Goal: Task Accomplishment & Management: Use online tool/utility

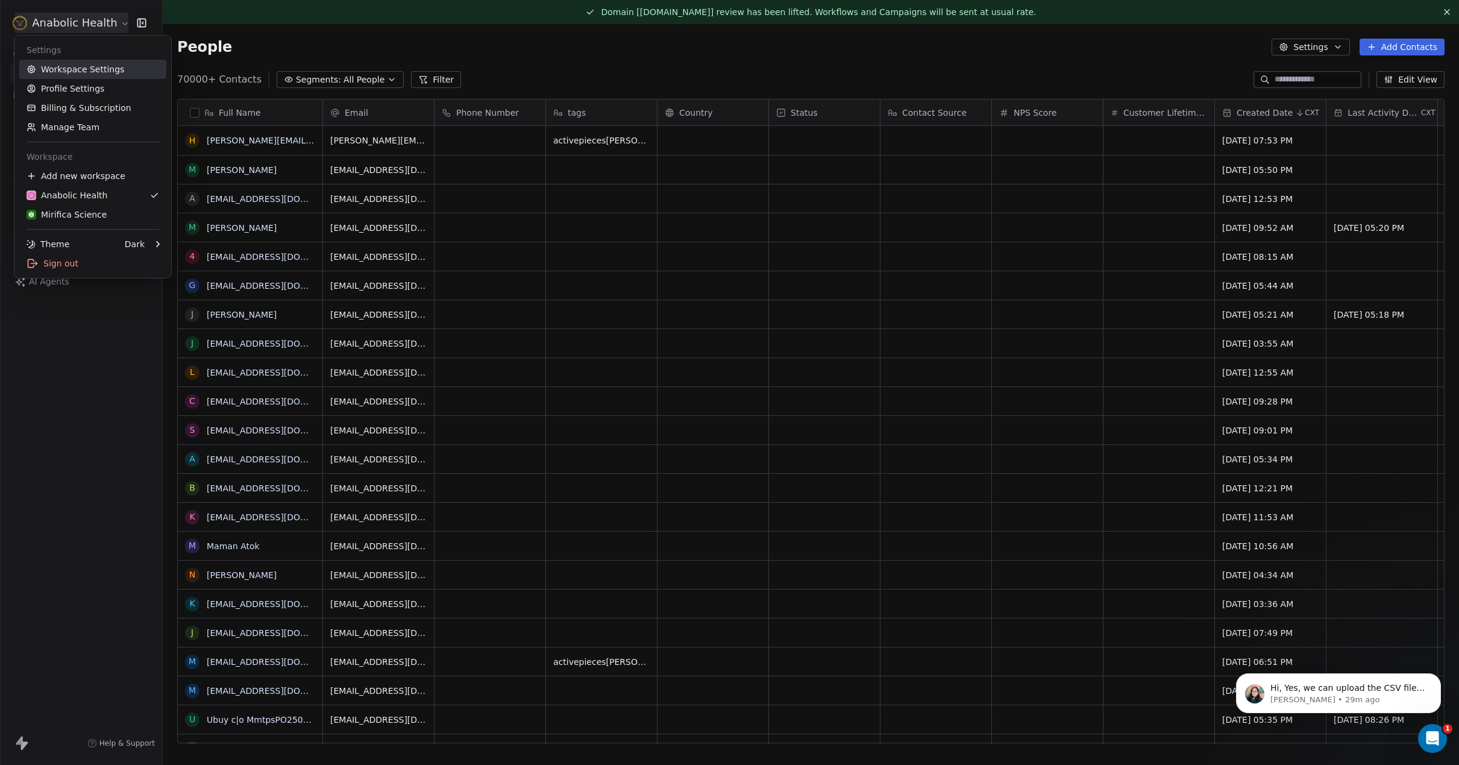
click at [95, 67] on link "Workspace Settings" at bounding box center [92, 69] width 147 height 19
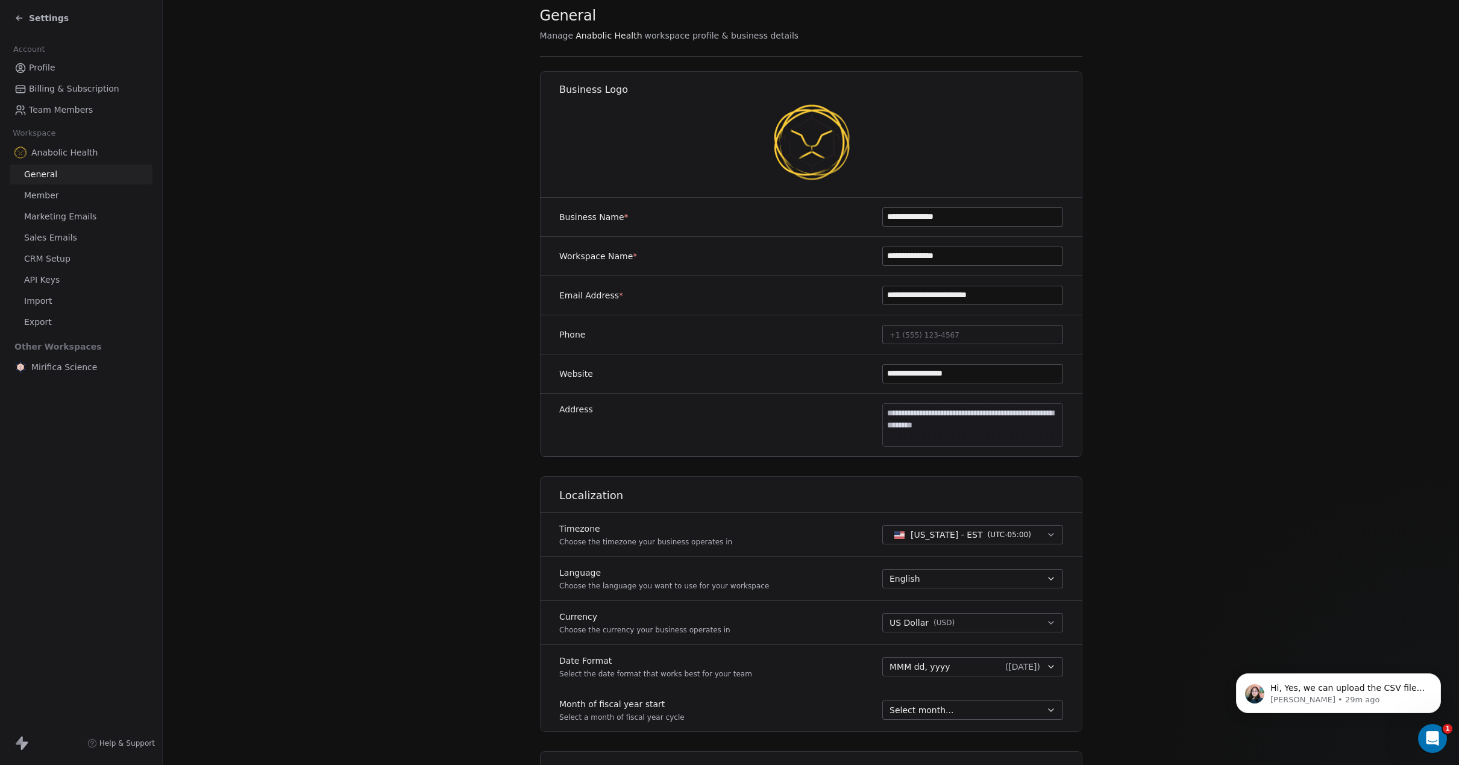
scroll to position [67, 0]
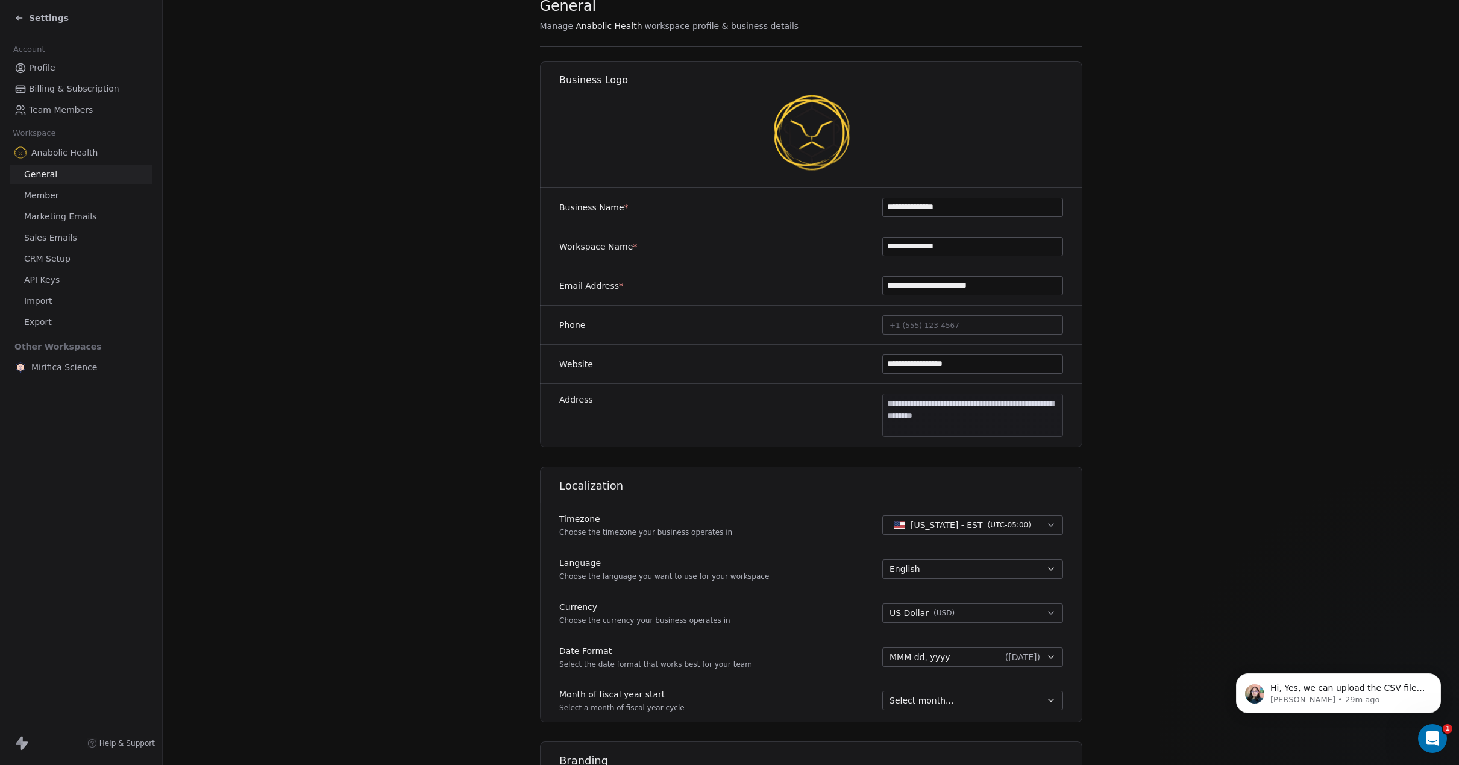
click at [66, 219] on span "Marketing Emails" at bounding box center [60, 216] width 72 height 13
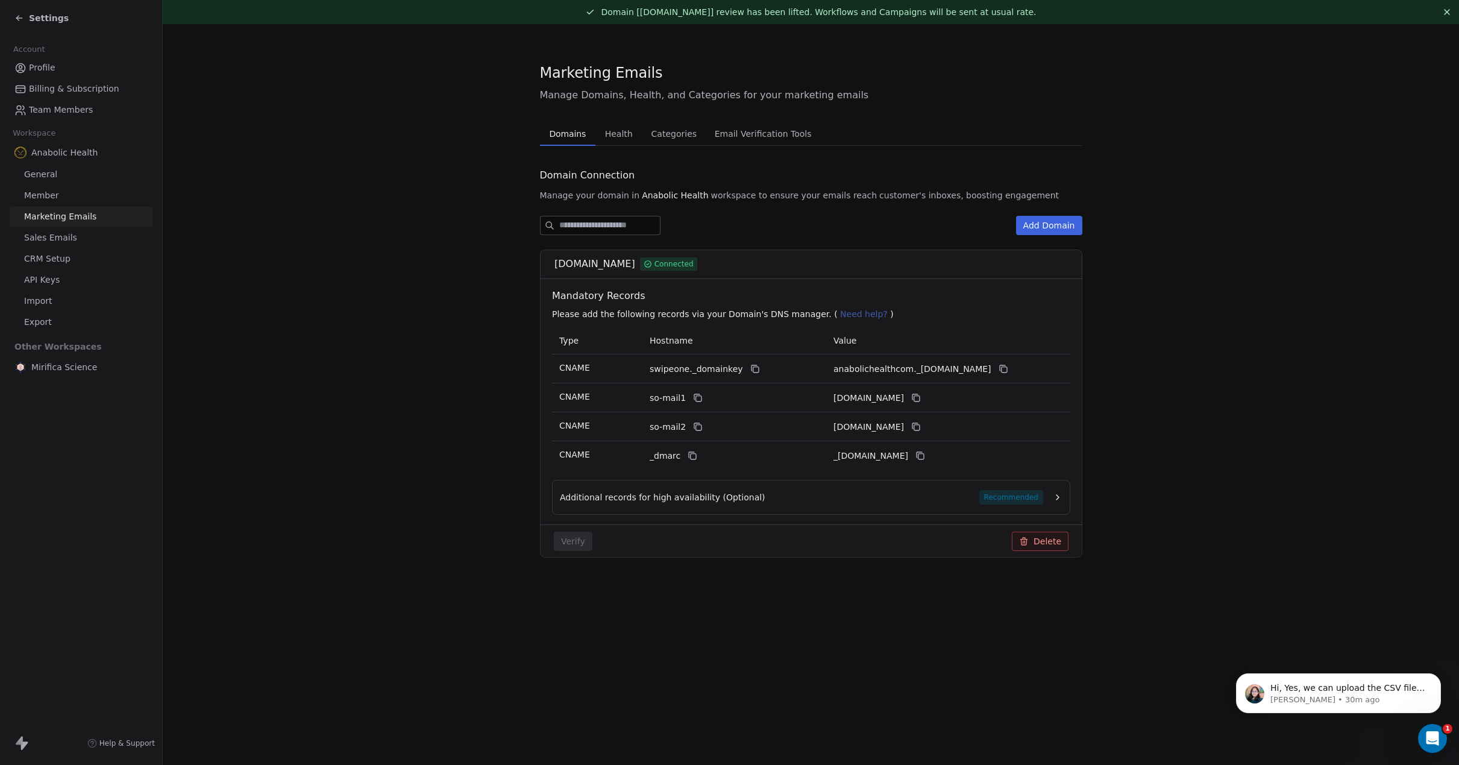
click at [624, 135] on span "Health" at bounding box center [618, 133] width 37 height 17
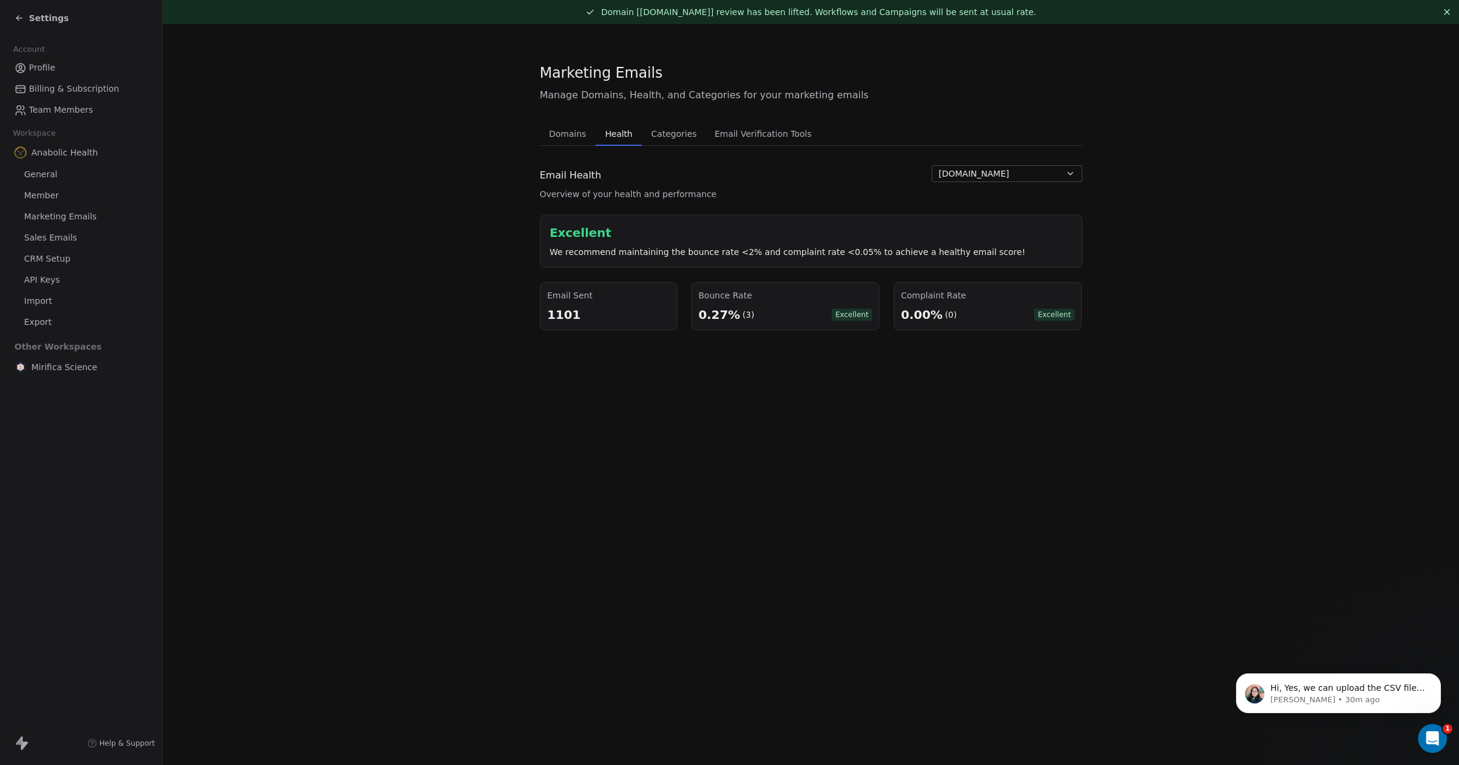
click at [34, 13] on span "Settings" at bounding box center [49, 18] width 40 height 12
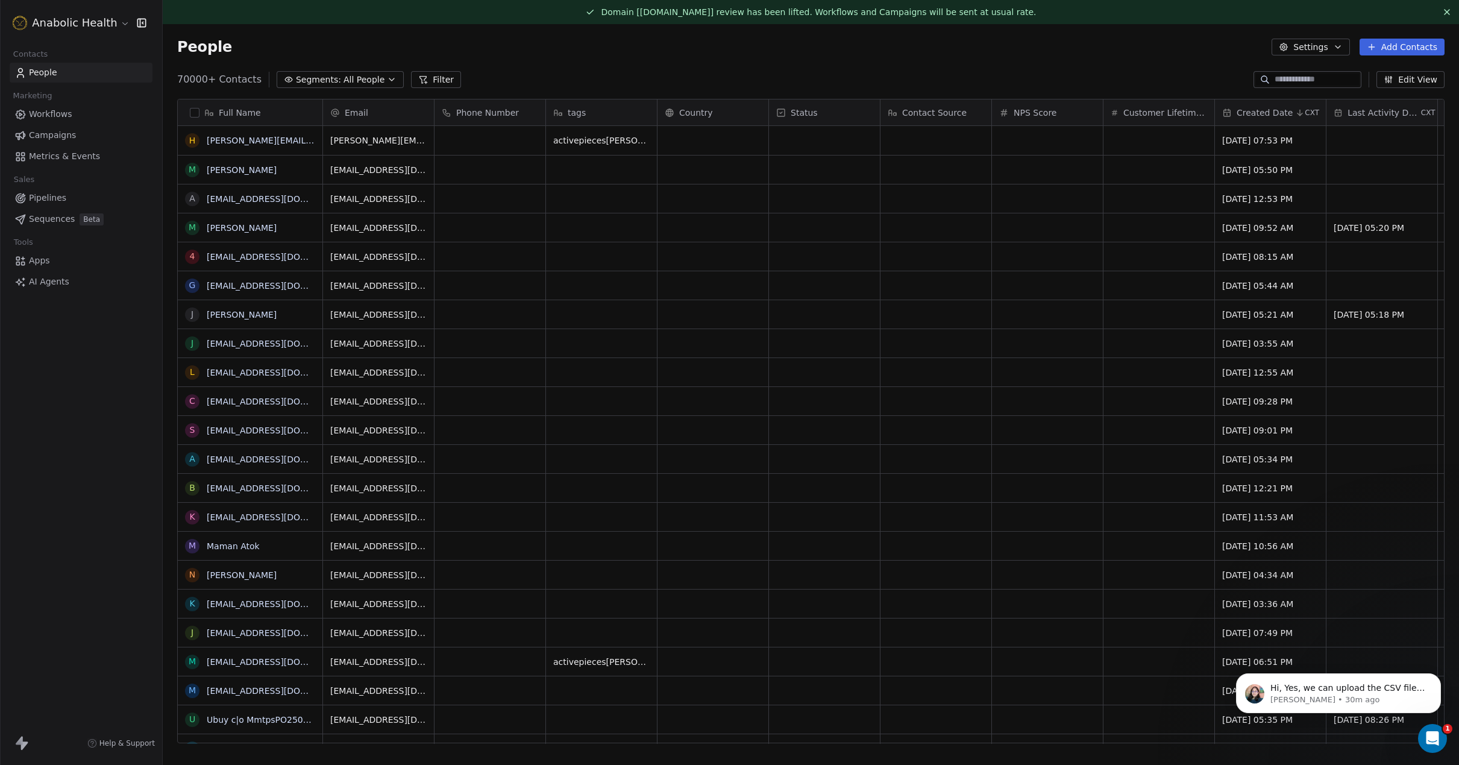
scroll to position [672, 1296]
click at [68, 117] on span "Workflows" at bounding box center [50, 114] width 43 height 13
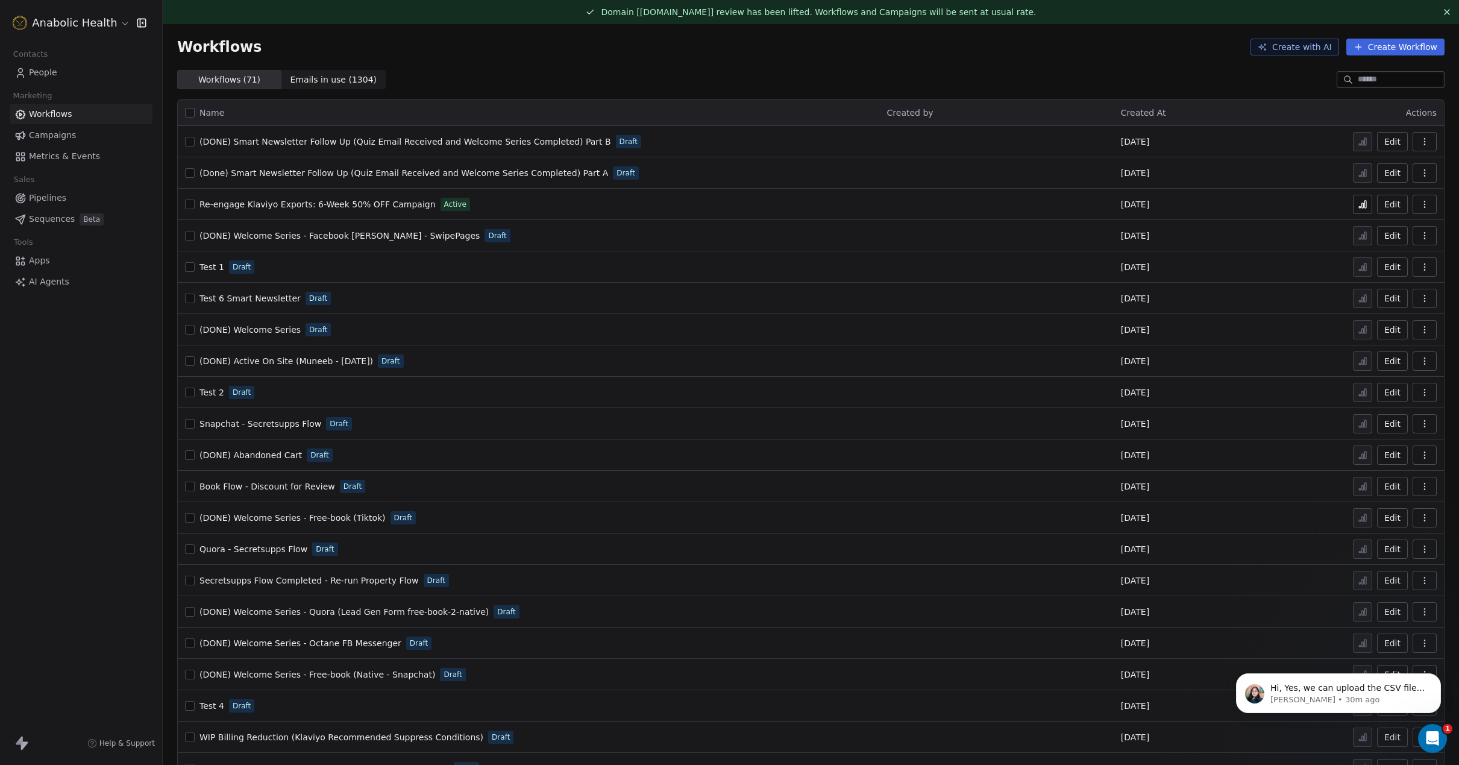
click at [1363, 70] on div "Workflows ( 71 ) Workflows ( 71 ) Emails in use ( 1304 ) Emails in use ( 1304 )" at bounding box center [811, 79] width 1296 height 19
click at [1362, 78] on input at bounding box center [1399, 80] width 84 height 12
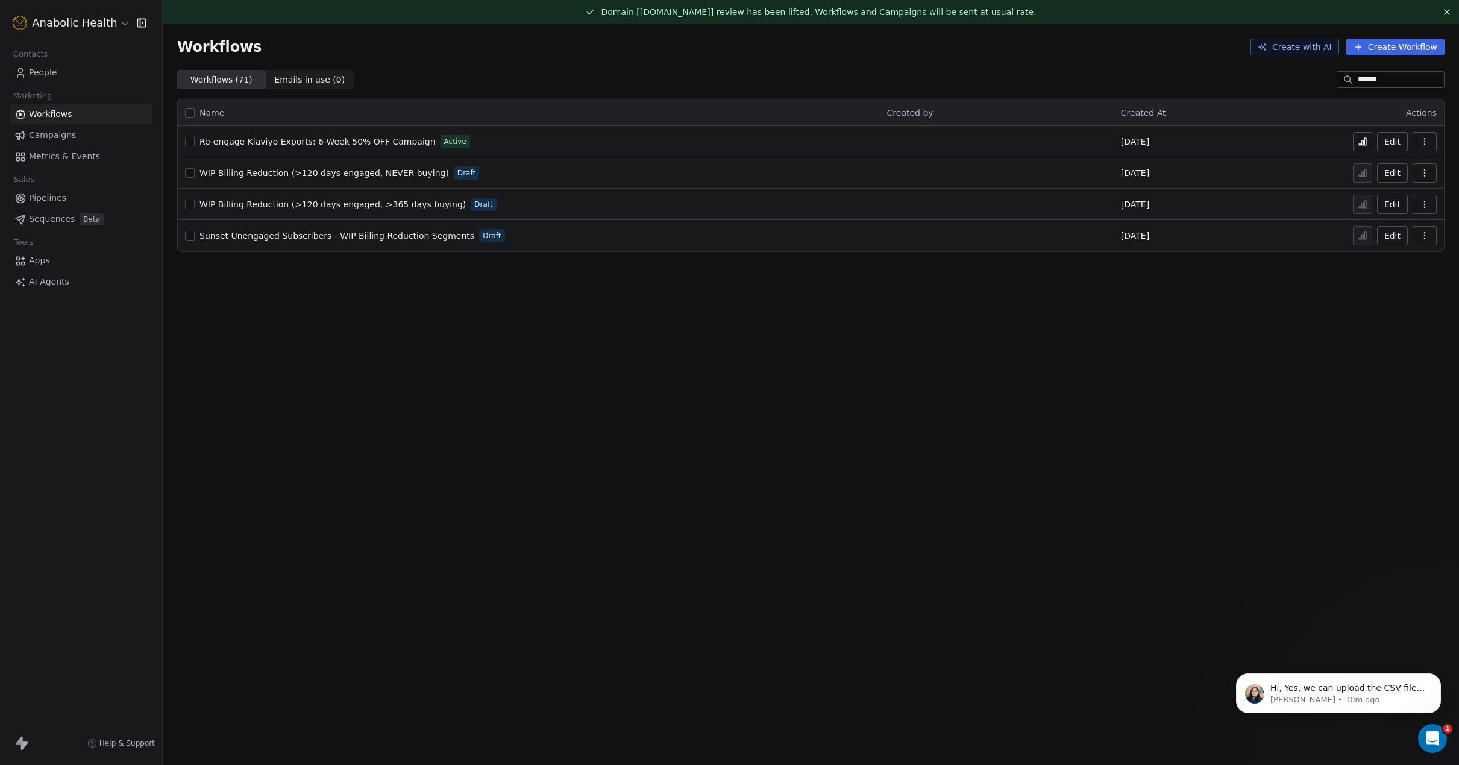
type input "******"
click at [371, 143] on span "Re-engage Klaviyo Exports: 6-Week 50% OFF Campaign" at bounding box center [317, 142] width 236 height 10
click at [374, 138] on span "Re-engage Klaviyo Exports: 6-Week 50% OFF Campaign" at bounding box center [317, 142] width 236 height 10
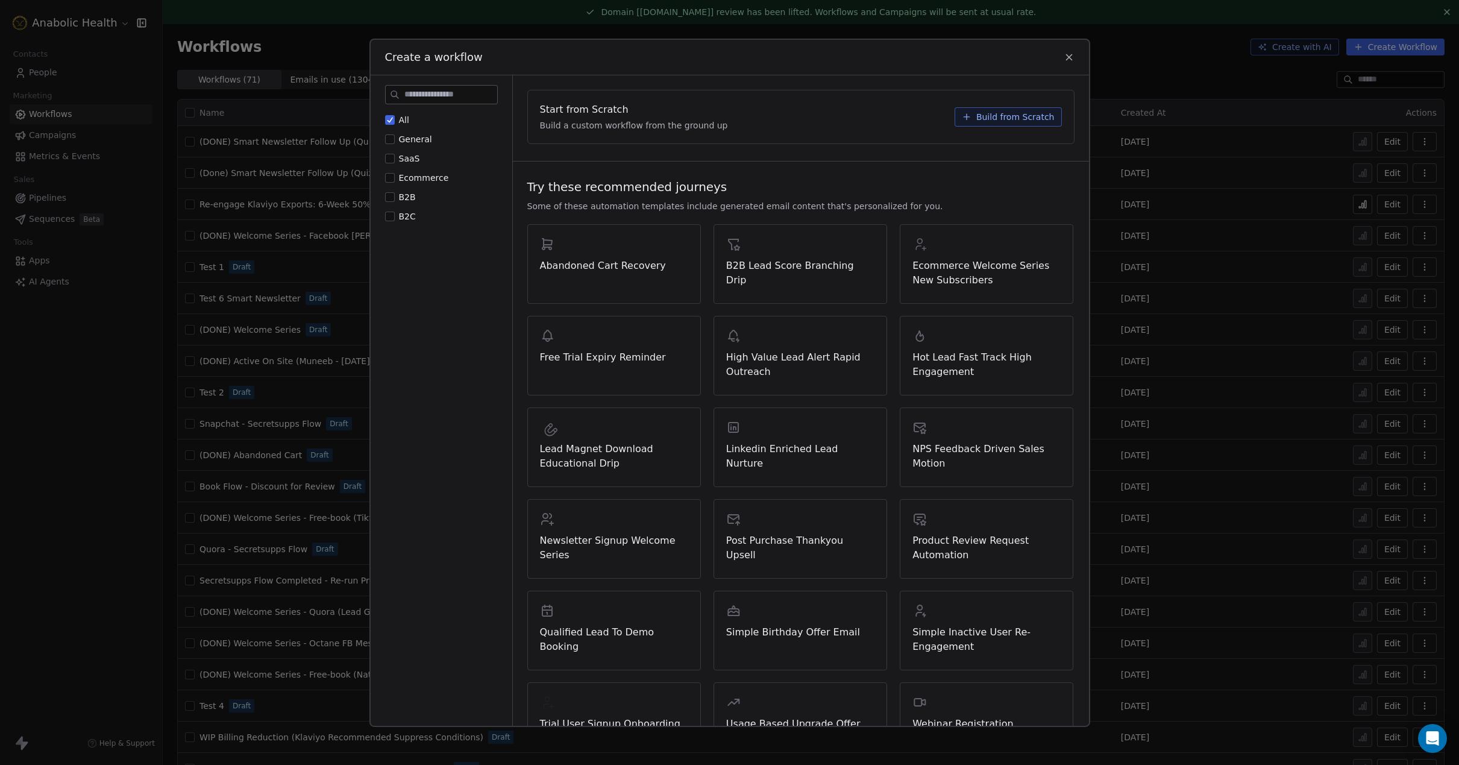
click at [1074, 63] on div "Create a workflow" at bounding box center [730, 56] width 718 height 35
click at [1062, 51] on div "Create a workflow" at bounding box center [730, 56] width 718 height 35
click at [1068, 58] on icon at bounding box center [1068, 56] width 5 height 5
click at [1068, 58] on div "Workflows Create with AI Create Workflow" at bounding box center [811, 47] width 1296 height 46
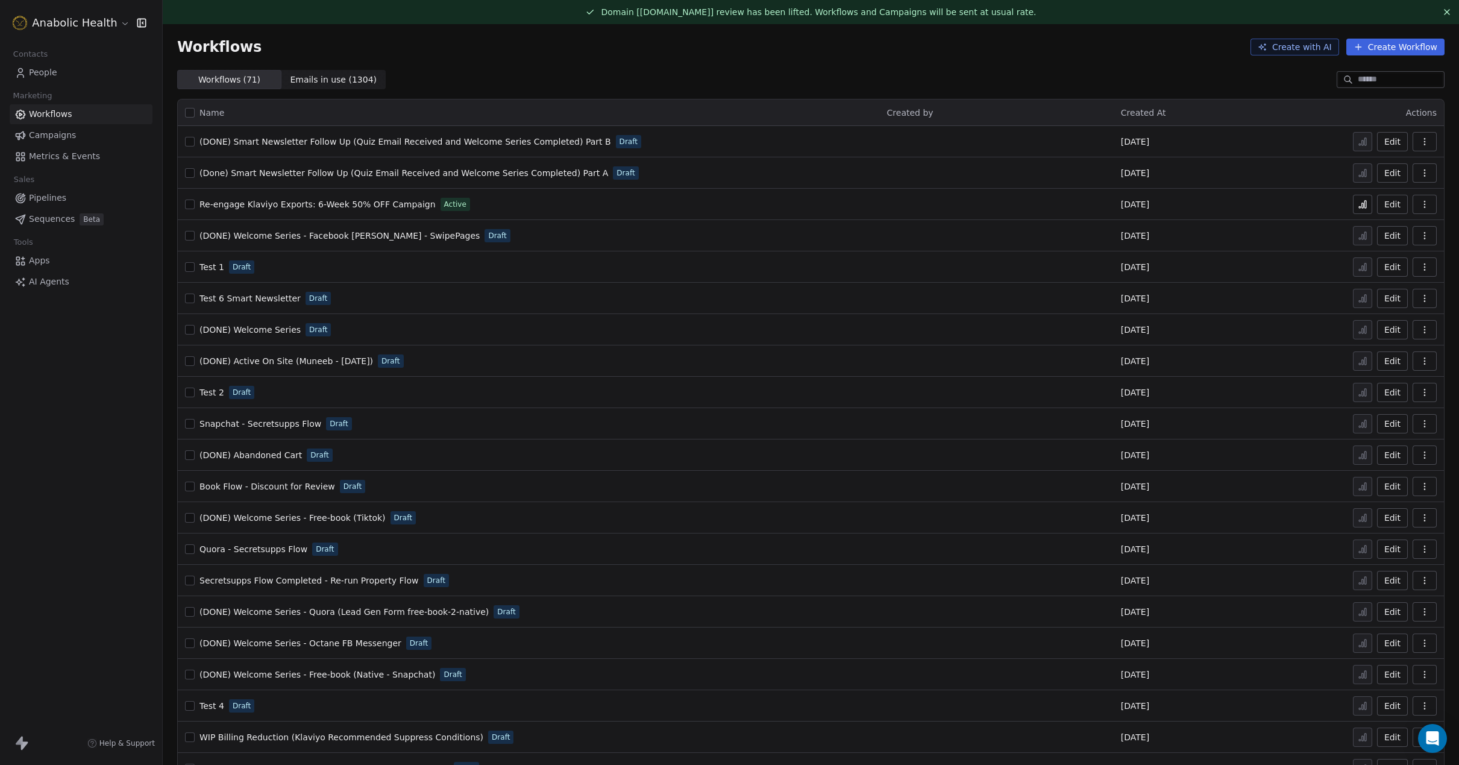
click at [1357, 79] on input at bounding box center [1399, 80] width 84 height 12
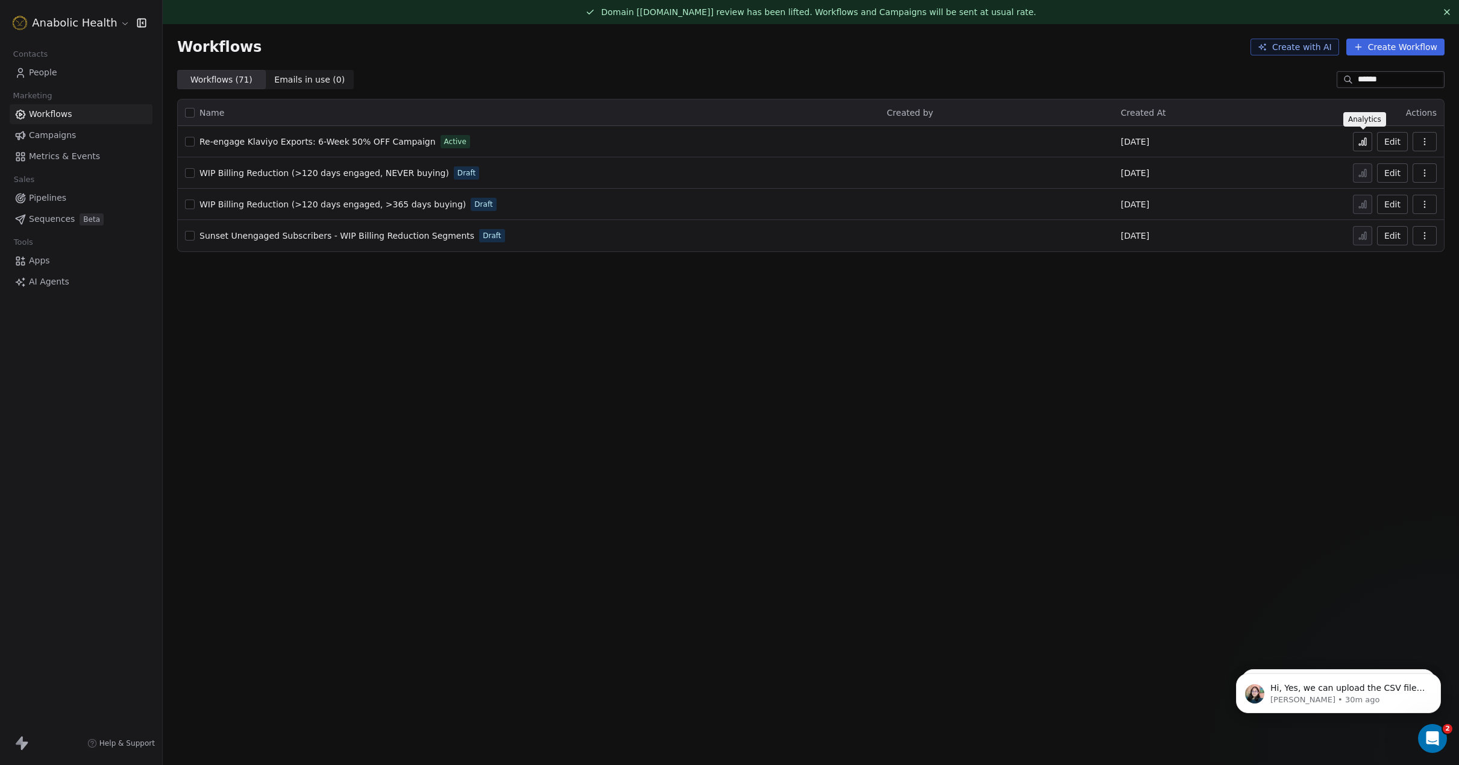
type input "******"
click at [1365, 147] on button at bounding box center [1362, 141] width 19 height 19
